Goal: Information Seeking & Learning: Learn about a topic

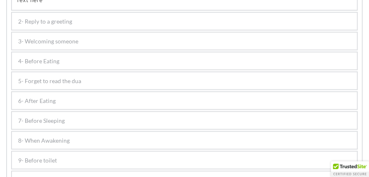
click at [80, 119] on div "7- Before Sleeping" at bounding box center [184, 120] width 345 height 17
click at [80, 132] on div "8- When Awakening" at bounding box center [184, 140] width 345 height 17
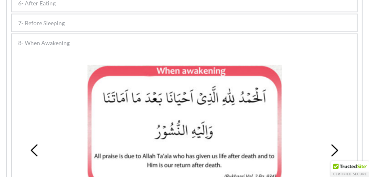
scroll to position [294, 0]
